Goal: Task Accomplishment & Management: Manage account settings

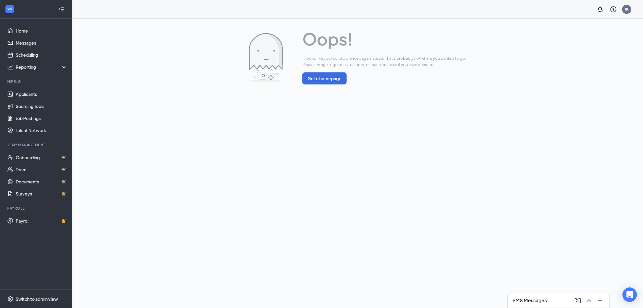
click at [34, 92] on link "Applicants" at bounding box center [42, 94] width 52 height 12
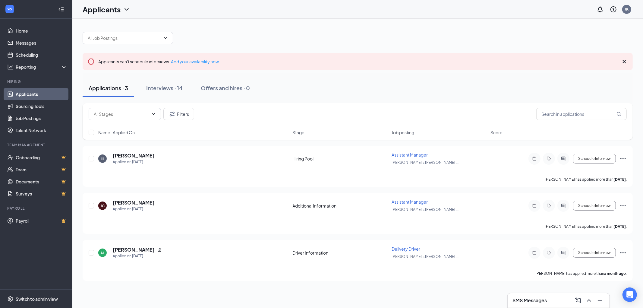
click at [181, 283] on div "Applicants can't schedule interviews. Add your availability now Applications · …" at bounding box center [357, 153] width 570 height 269
click at [164, 87] on div "Interviews · 14" at bounding box center [164, 88] width 36 height 8
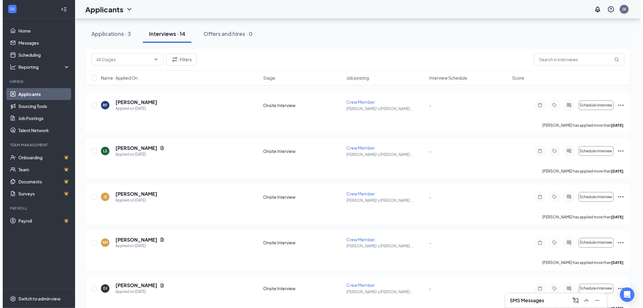
scroll to position [312, 0]
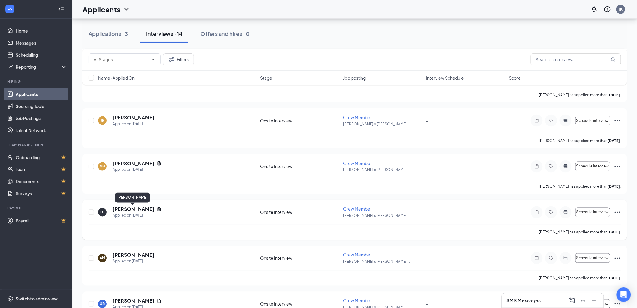
click at [139, 207] on h5 "[PERSON_NAME]" at bounding box center [134, 209] width 42 height 7
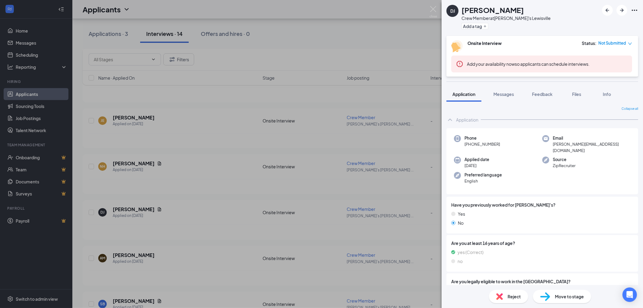
drag, startPoint x: 462, startPoint y: 9, endPoint x: 518, endPoint y: 9, distance: 56.0
click at [519, 9] on div "[PERSON_NAME]" at bounding box center [505, 10] width 89 height 10
copy h1 "[PERSON_NAME]"
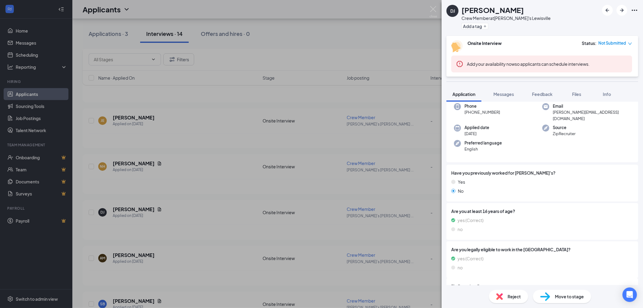
scroll to position [52, 0]
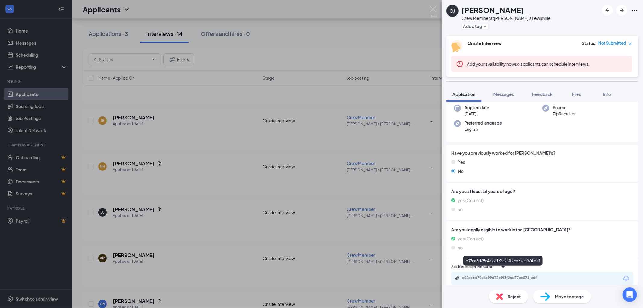
click at [528, 275] on div "e02ea6d79e4a99d72e9f3f2cd77ce074.pdf" at bounding box center [504, 277] width 84 height 5
